Goal: Task Accomplishment & Management: Manage account settings

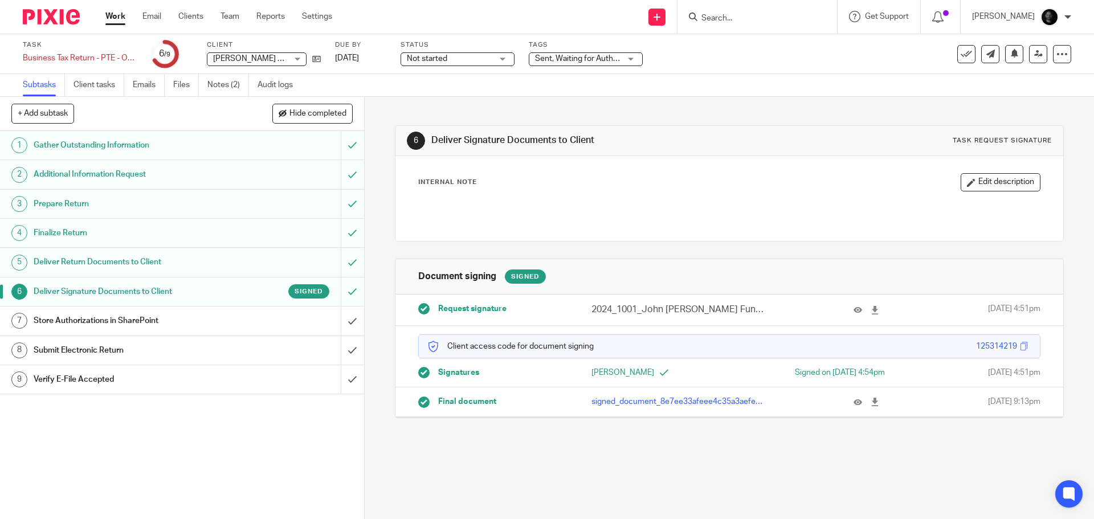
click at [544, 58] on span "Sent, Waiting for Authorization + 2" at bounding box center [595, 59] width 121 height 8
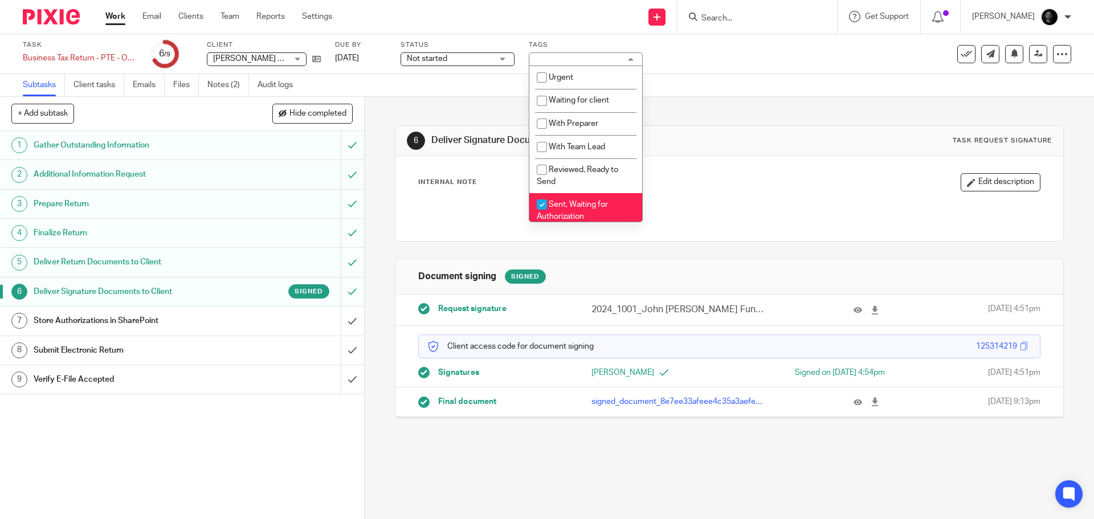
click at [545, 199] on input "checkbox" at bounding box center [542, 205] width 22 height 22
checkbox input "false"
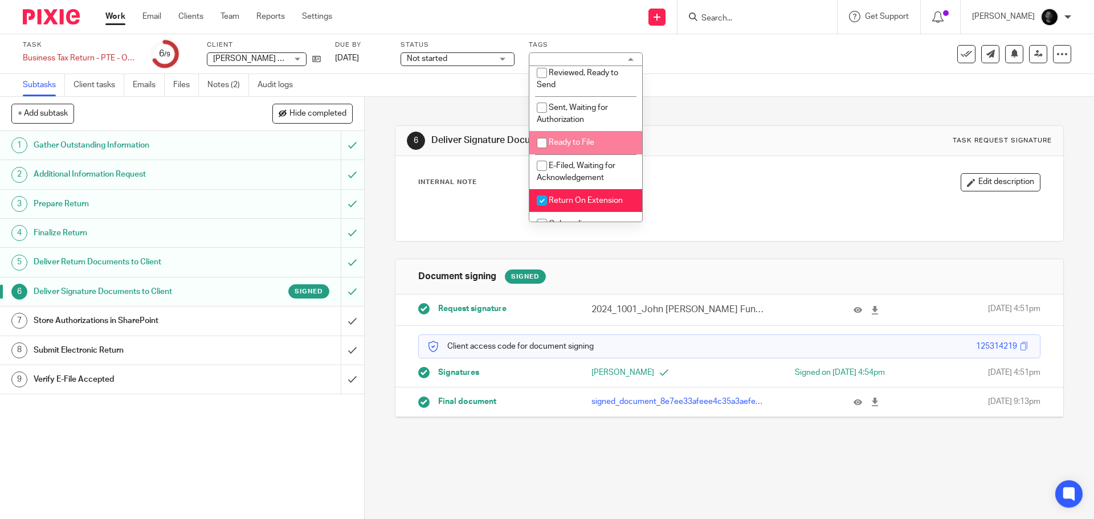
scroll to position [114, 0]
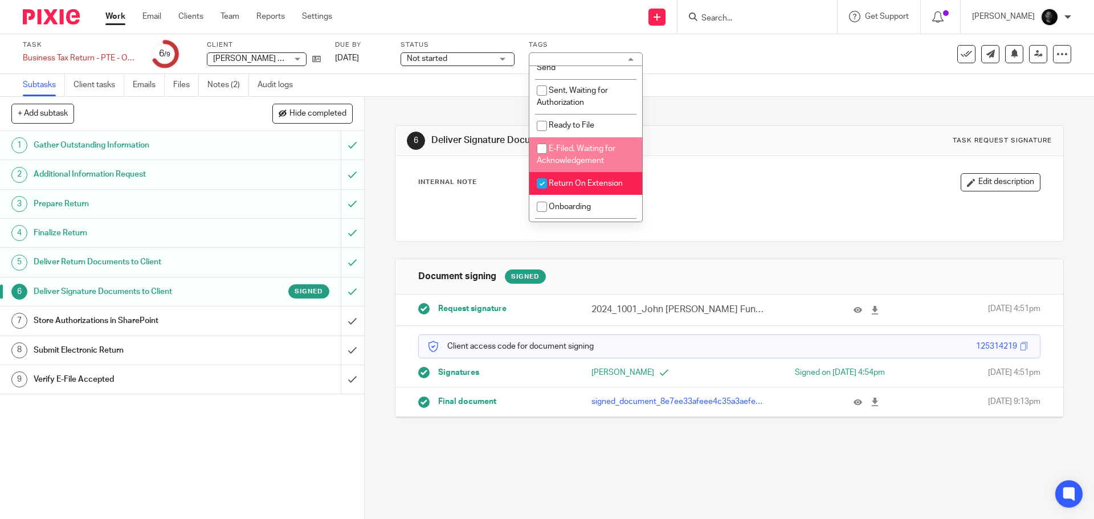
click at [577, 155] on li "E-Filed, Waiting for Acknowledgement" at bounding box center [585, 154] width 113 height 35
checkbox input "true"
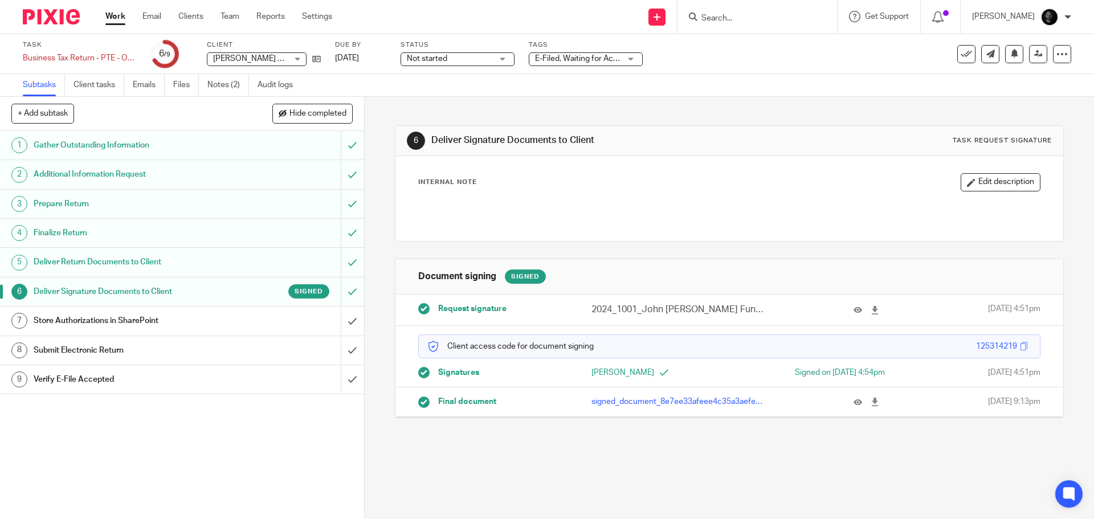
click at [745, 71] on div "Task Business Tax Return - PTE - On Extension Save Business Tax Return - PTE - …" at bounding box center [547, 54] width 1094 height 40
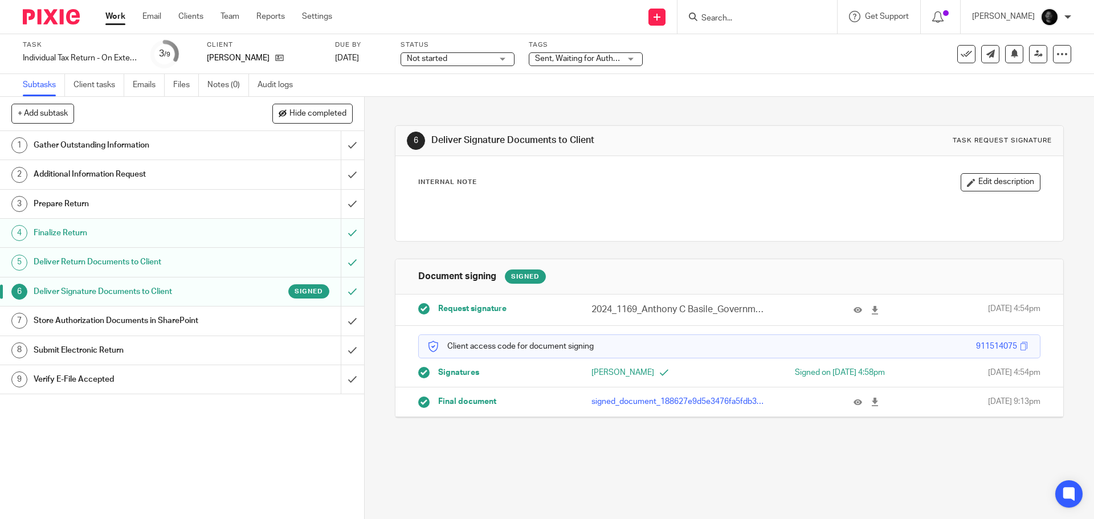
click at [590, 68] on div "Task Individual Tax Return - On Extension Save Individual Tax Return - On Exten…" at bounding box center [547, 54] width 1094 height 40
click at [587, 59] on span "Sent, Waiting for Authorization + 2" at bounding box center [595, 59] width 121 height 8
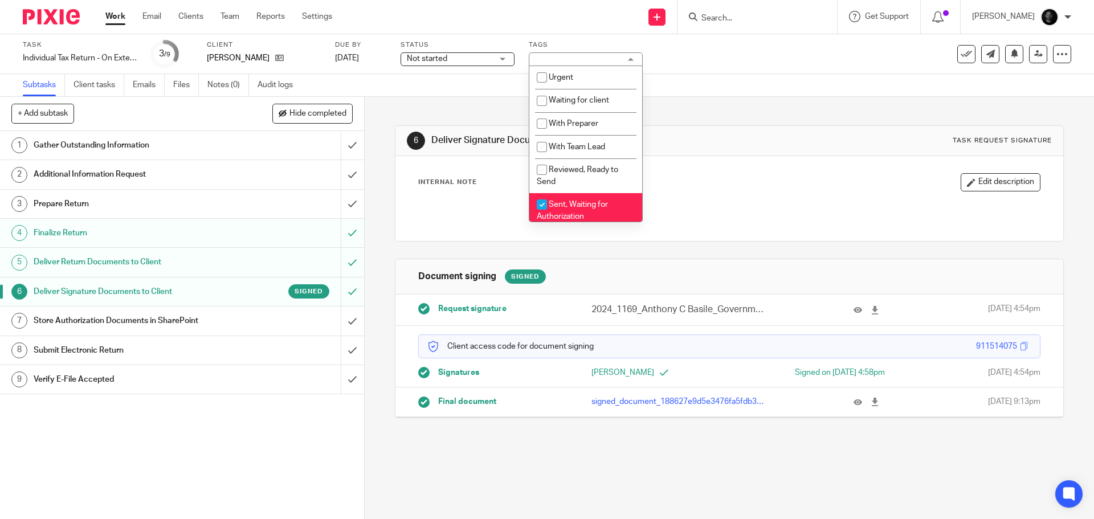
click at [562, 205] on span "Sent, Waiting for Authorization" at bounding box center [572, 211] width 71 height 20
checkbox input "false"
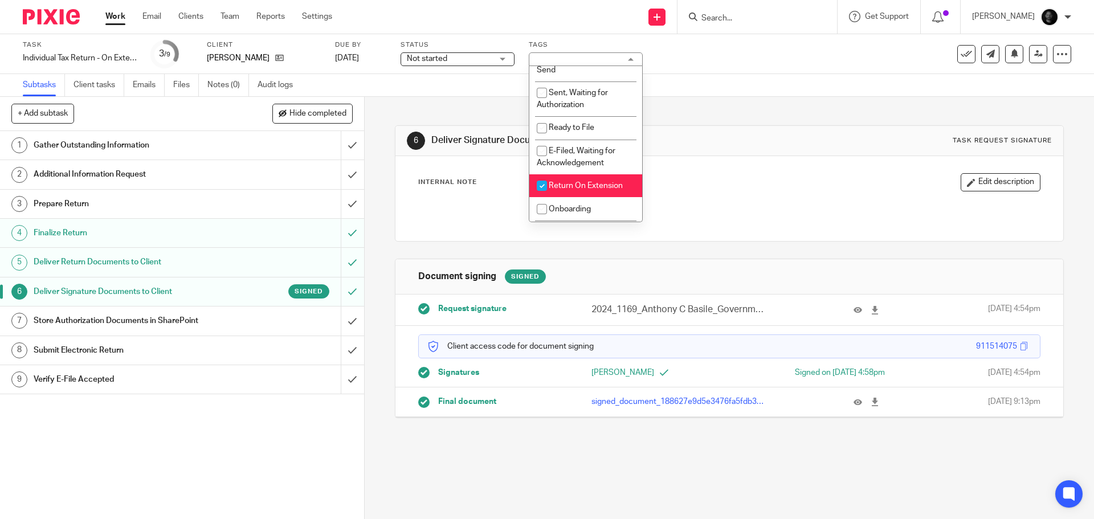
scroll to position [114, 0]
click at [573, 157] on span "E-Filed, Waiting for Acknowledgement" at bounding box center [576, 155] width 79 height 20
drag, startPoint x: 729, startPoint y: 100, endPoint x: 750, endPoint y: 75, distance: 32.7
click at [739, 91] on main "Task Individual Tax Return - On Extension Save Individual Tax Return - On Exten…" at bounding box center [547, 259] width 1094 height 519
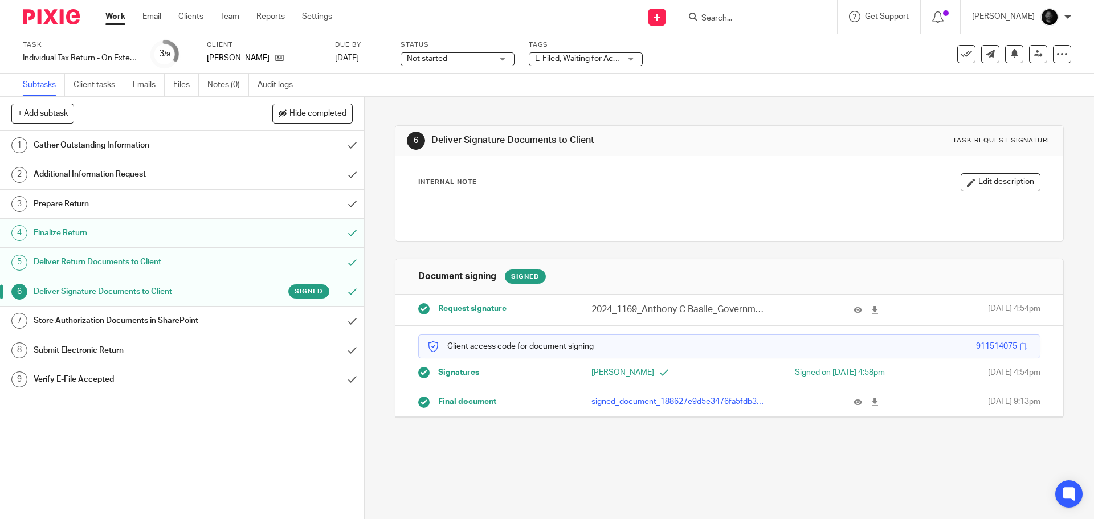
click at [576, 57] on span "E-Filed, Waiting for Acknowledgement + 2" at bounding box center [609, 59] width 148 height 8
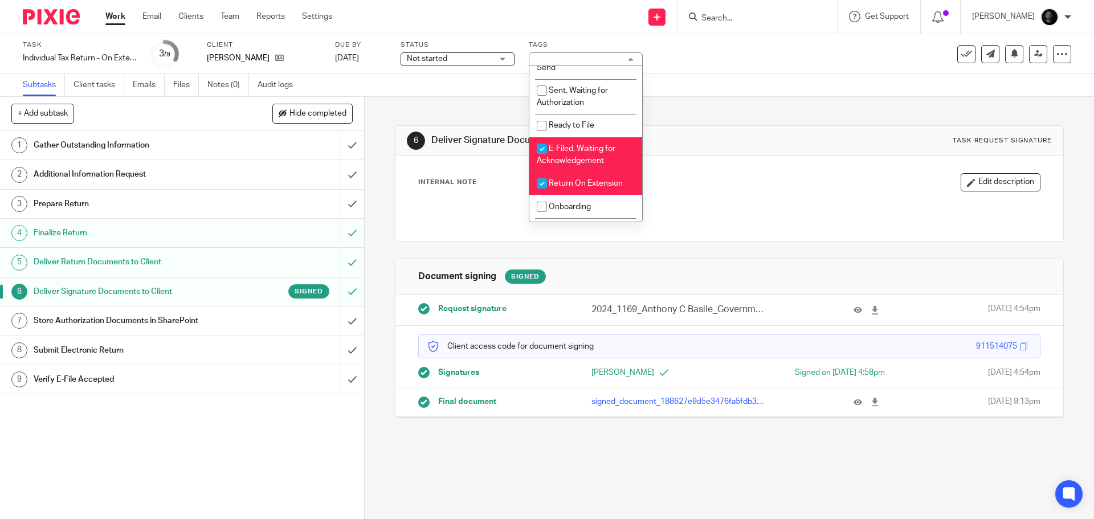
click at [567, 154] on li "E-Filed, Waiting for Acknowledgement" at bounding box center [585, 154] width 113 height 35
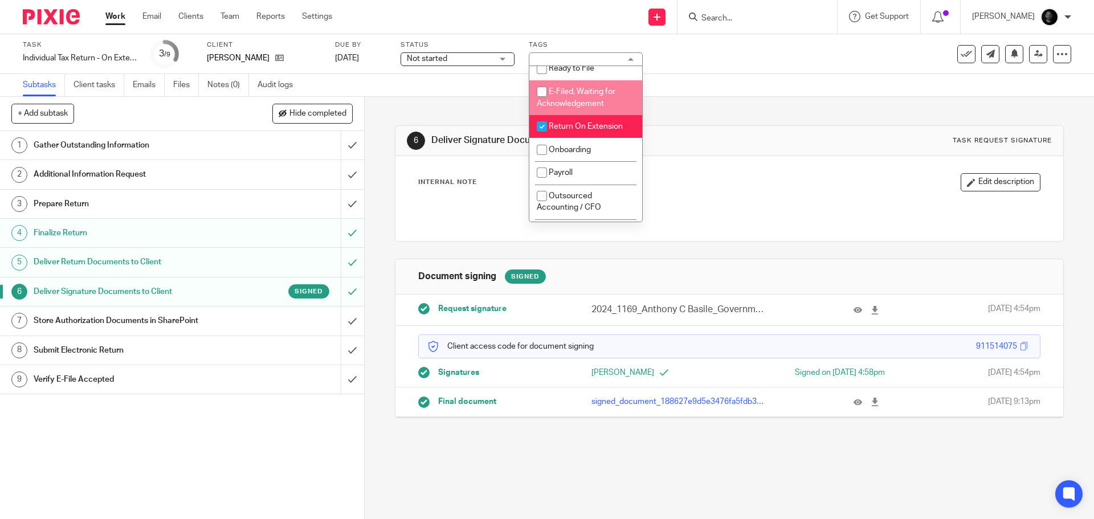
click at [578, 102] on span "E-Filed, Waiting for Acknowledgement" at bounding box center [576, 98] width 79 height 20
checkbox input "true"
click at [753, 93] on div "Subtasks Client tasks Emails Files Notes (0) Audit logs" at bounding box center [547, 85] width 1094 height 23
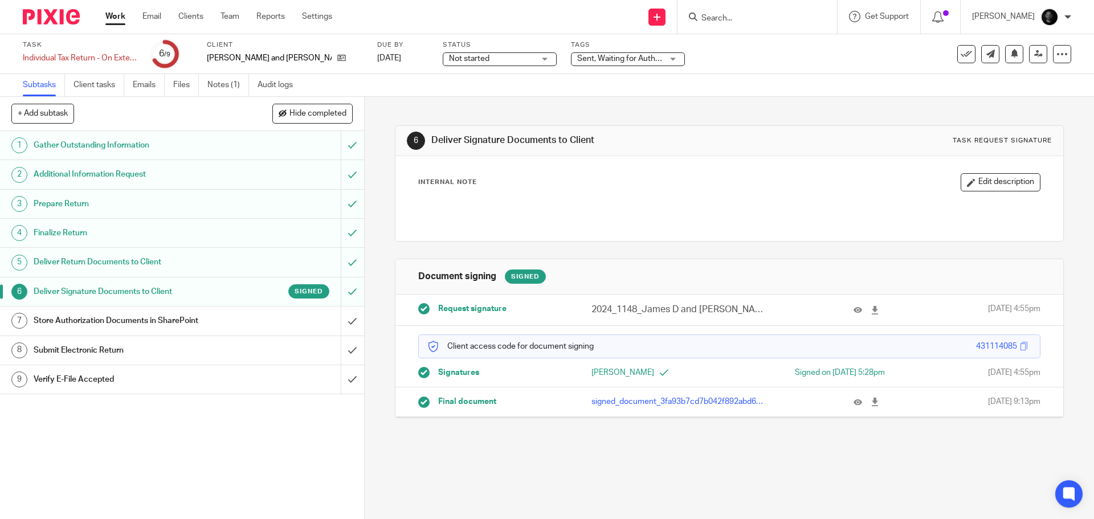
click at [598, 62] on span "Sent, Waiting for Authorization + 2" at bounding box center [637, 59] width 121 height 8
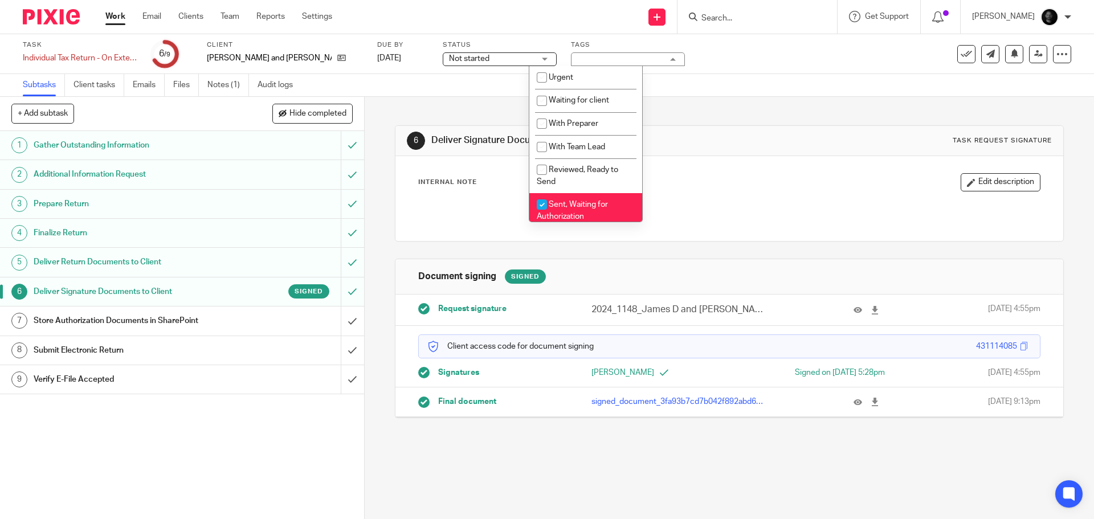
click at [575, 206] on span "Sent, Waiting for Authorization" at bounding box center [572, 211] width 71 height 20
checkbox input "false"
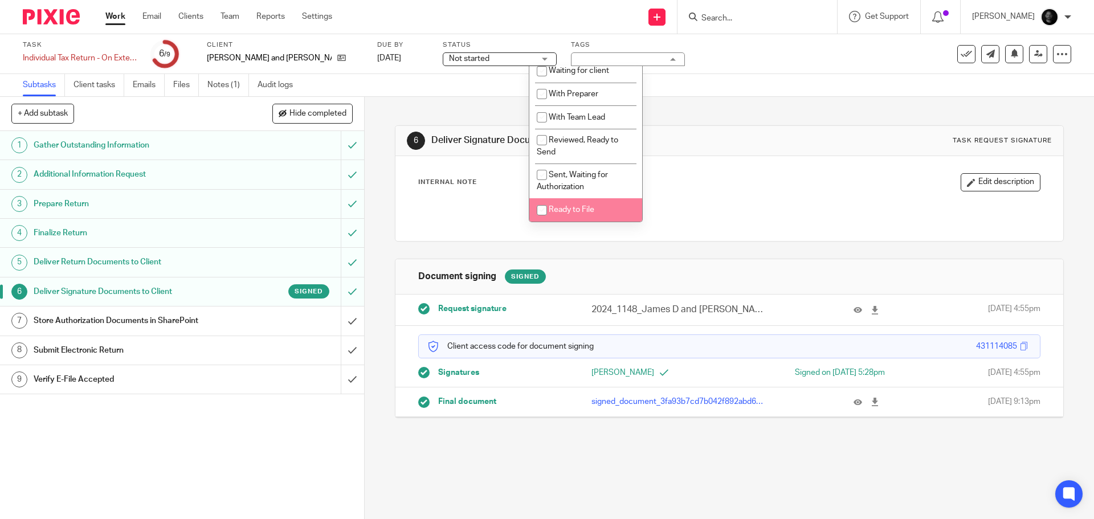
scroll to position [57, 0]
click at [579, 202] on li "E-Filed, Waiting for Acknowledgement" at bounding box center [585, 211] width 113 height 35
checkbox input "true"
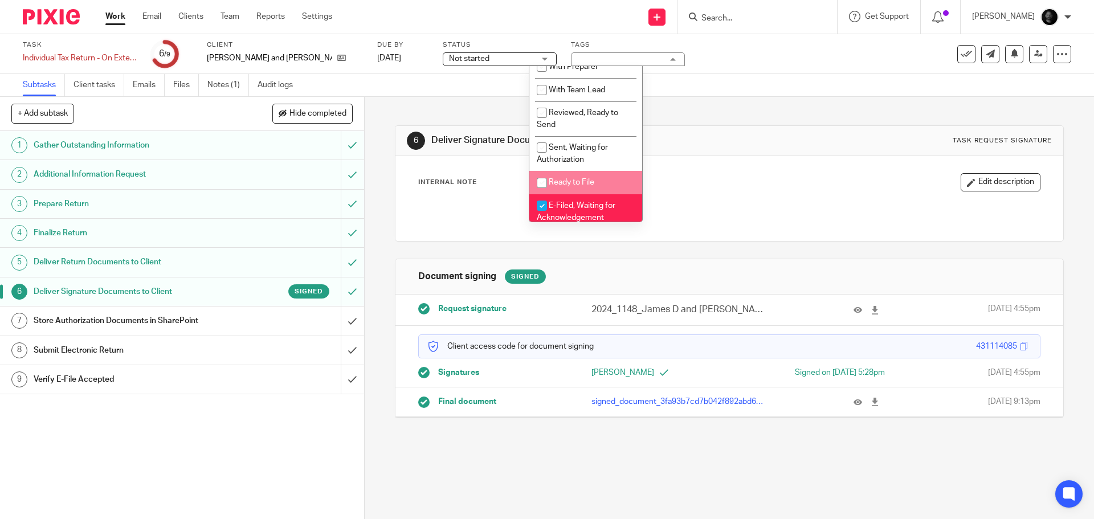
click at [701, 123] on div "6 Deliver Signature Documents to Client Task request signature Internal Note Ed…" at bounding box center [729, 263] width 668 height 333
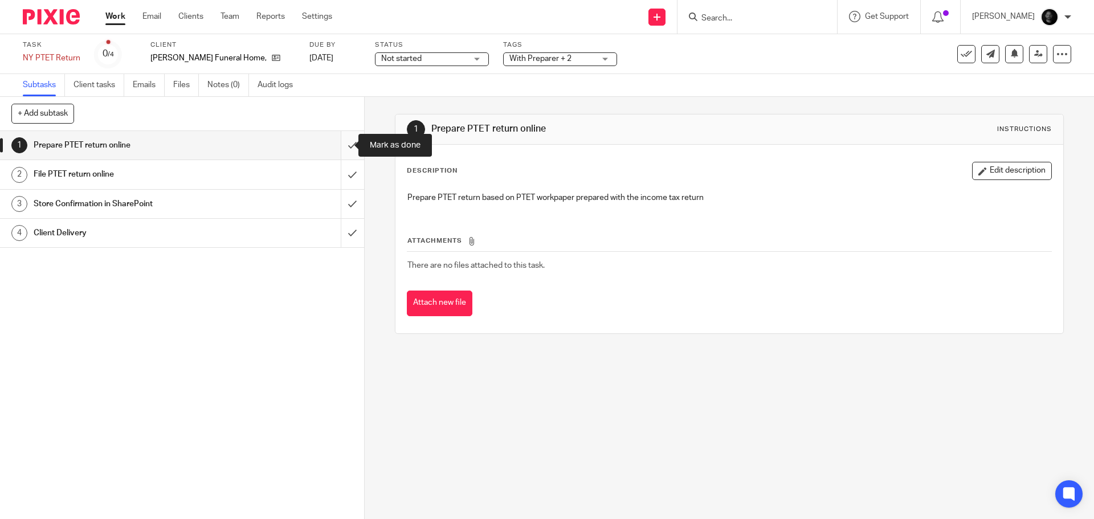
click at [344, 146] on input "submit" at bounding box center [182, 145] width 364 height 28
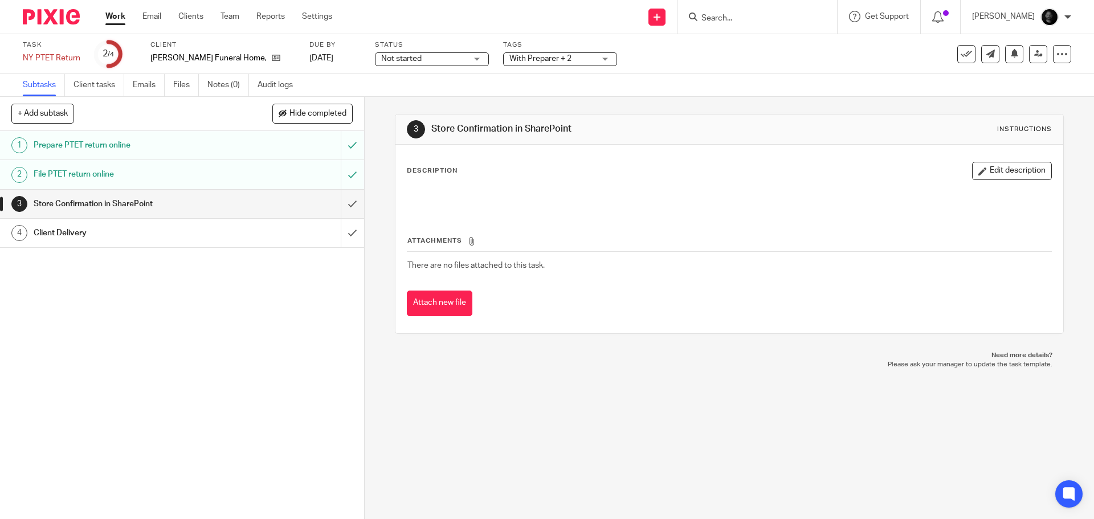
click at [527, 66] on div "Tags With Preparer + 2 Urgent Waiting for client With Preparer With Team Lead R…" at bounding box center [560, 53] width 114 height 27
click at [338, 204] on input "submit" at bounding box center [182, 204] width 364 height 28
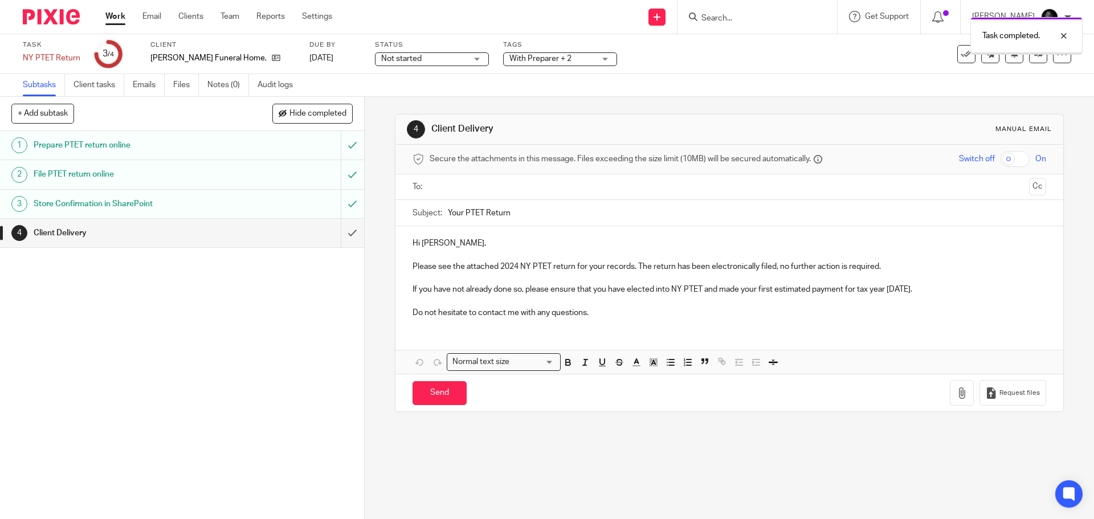
click at [452, 192] on input "text" at bounding box center [729, 187] width 590 height 13
click at [560, 194] on input "text" at bounding box center [776, 188] width 495 height 22
click at [435, 245] on p "Hi Tony," at bounding box center [729, 245] width 633 height 11
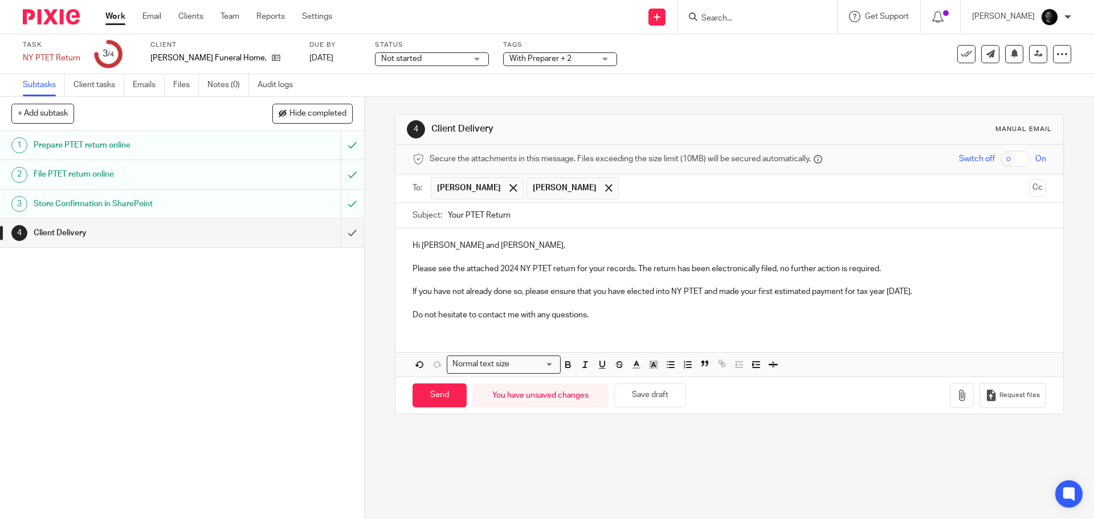
click at [905, 299] on p at bounding box center [729, 303] width 633 height 11
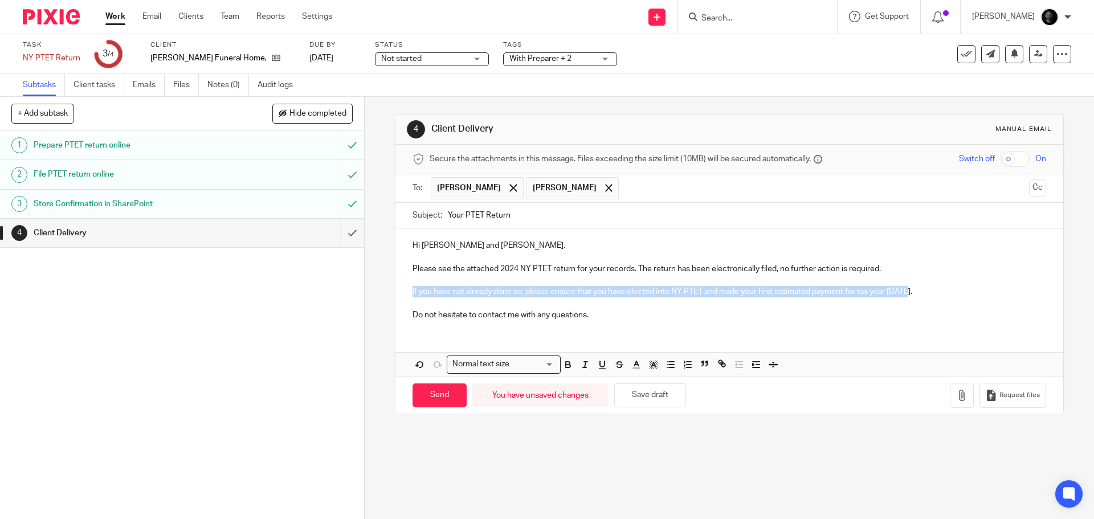
drag, startPoint x: 905, startPoint y: 293, endPoint x: 402, endPoint y: 292, distance: 503.2
click at [402, 292] on div "Hi Tony and Jim, Please see the attached 2024 NY PTET return for your records. …" at bounding box center [728, 279] width 667 height 101
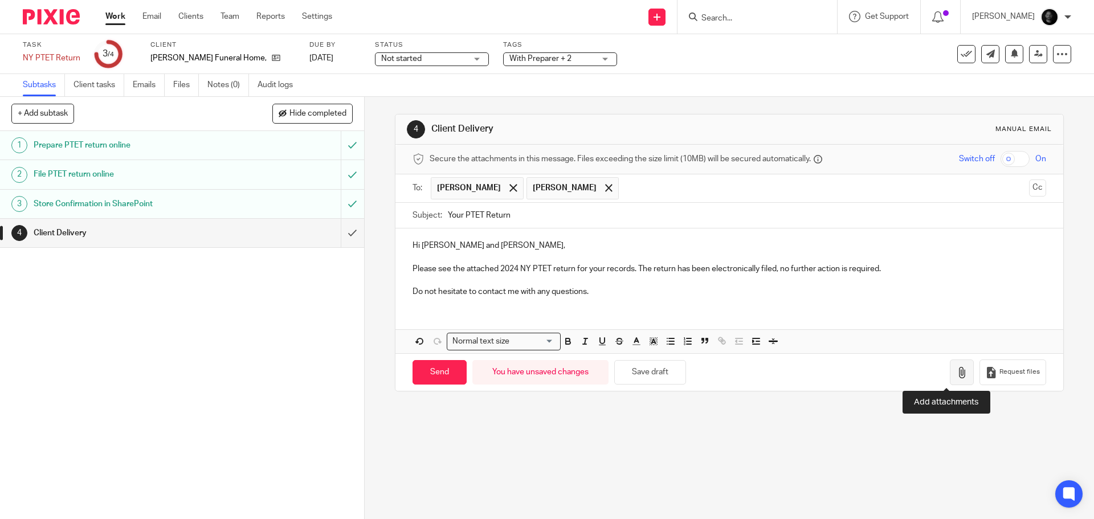
click at [954, 366] on button "button" at bounding box center [962, 373] width 24 height 26
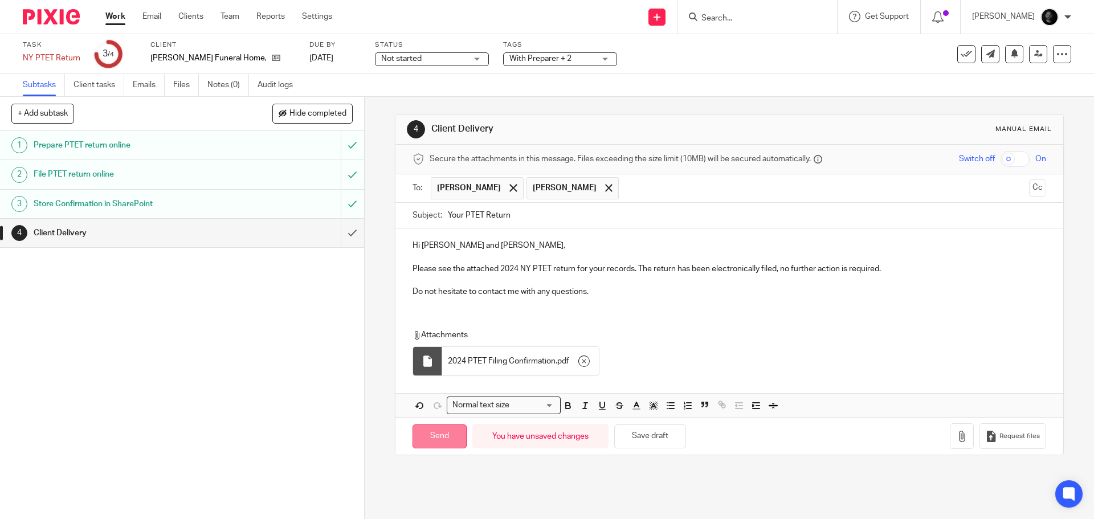
click at [435, 441] on input "Send" at bounding box center [440, 437] width 54 height 25
type input "Sent"
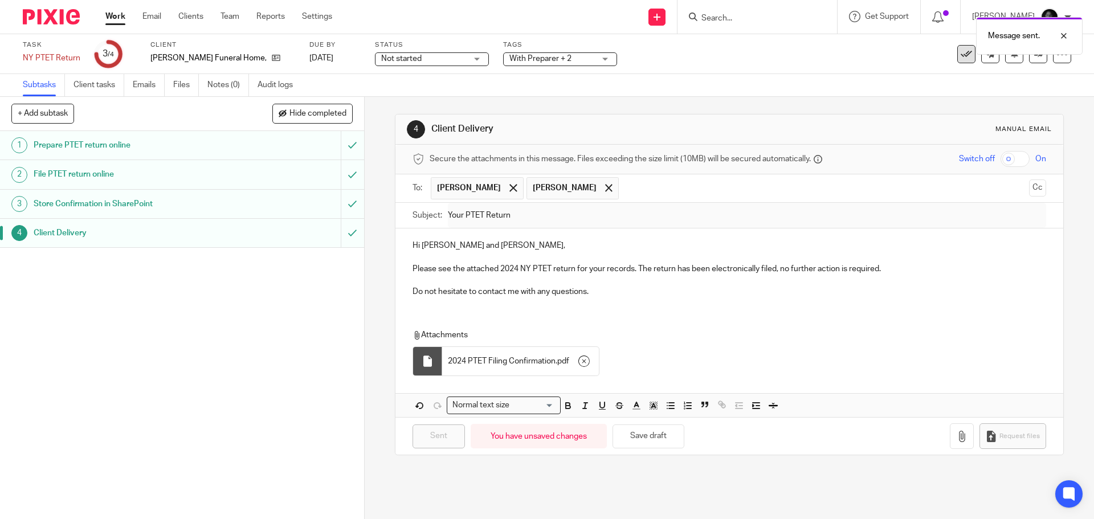
click at [961, 55] on icon at bounding box center [966, 53] width 11 height 11
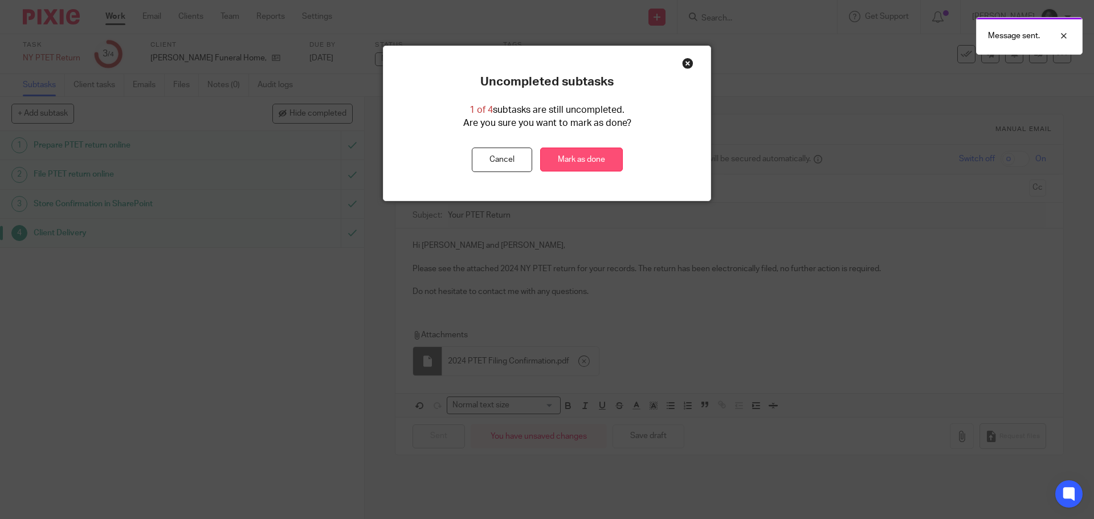
click at [565, 170] on link "Mark as done" at bounding box center [581, 160] width 83 height 25
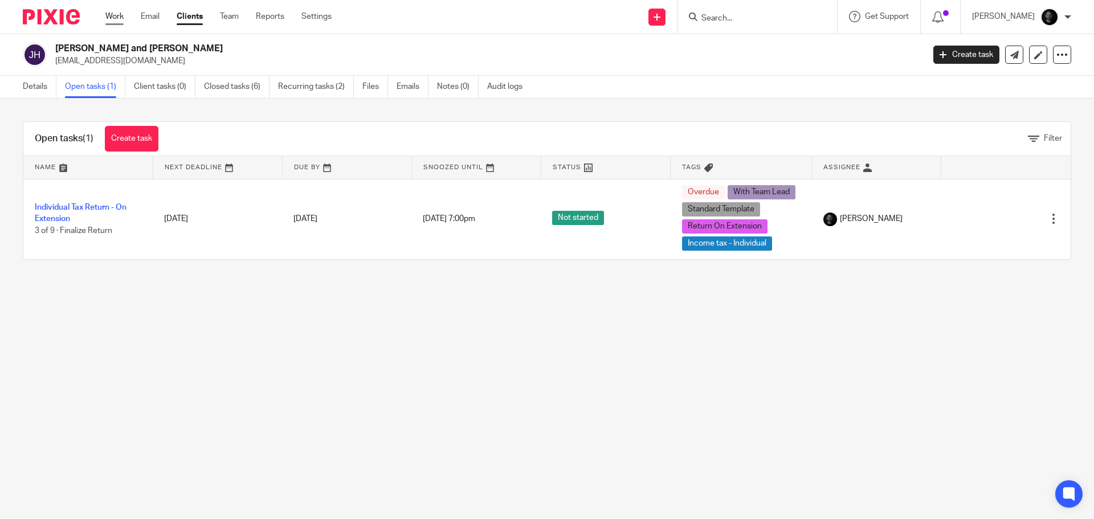
click at [116, 17] on link "Work" at bounding box center [114, 16] width 18 height 11
